Goal: Find specific page/section: Find specific page/section

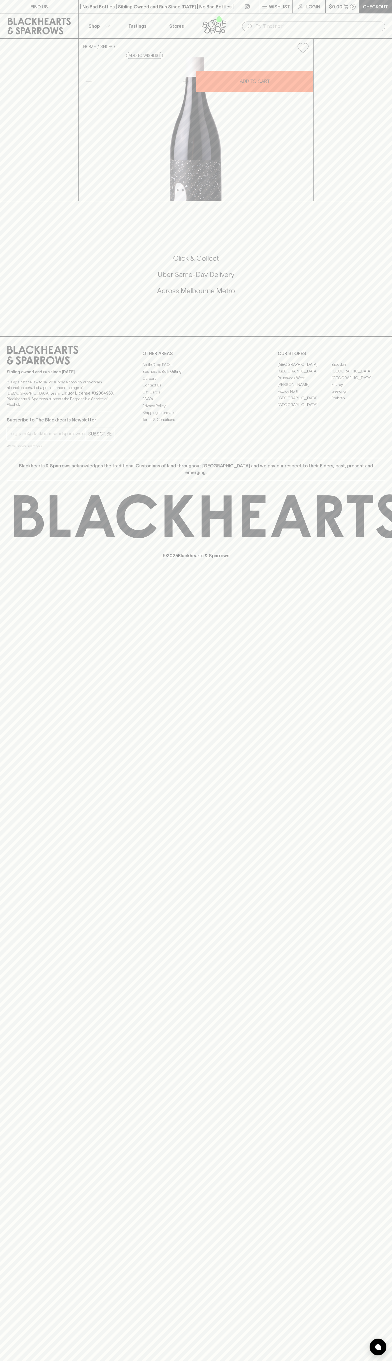
click at [246, 4] on link at bounding box center [247, 6] width 24 height 13
click at [366, 375] on link "[GEOGRAPHIC_DATA]" at bounding box center [358, 371] width 54 height 7
click at [358, 1360] on html "FIND US | No Bad Bottles | Sibling Owned and Run Since 2006 | No Bad Bottles | …" at bounding box center [196, 680] width 392 height 1361
click at [17, 1150] on div "FIND US | No Bad Bottles | Sibling Owned and Run Since 2006 | No Bad Bottles | …" at bounding box center [196, 680] width 392 height 1361
click at [358, 368] on link "Braddon" at bounding box center [358, 364] width 54 height 7
